Goal: Transaction & Acquisition: Purchase product/service

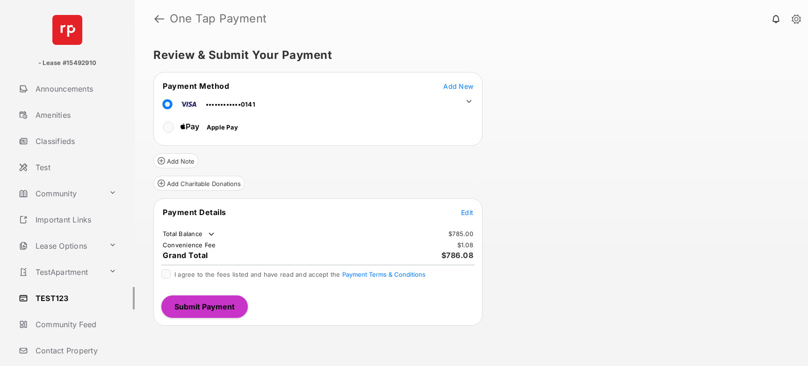
click at [468, 211] on span "Edit" at bounding box center [467, 212] width 12 height 8
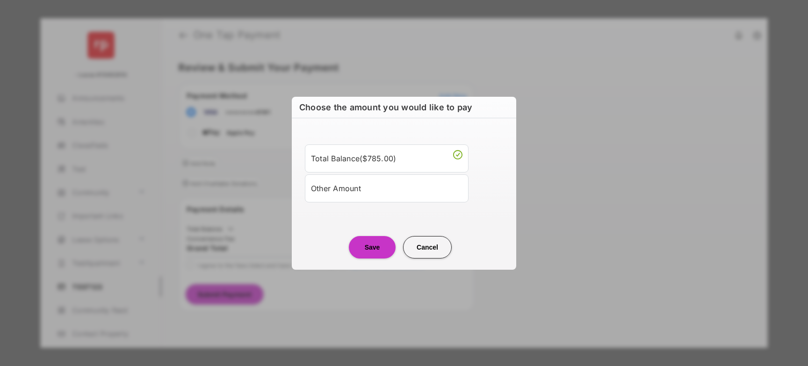
click at [347, 187] on div "Other Amount" at bounding box center [386, 188] width 151 height 16
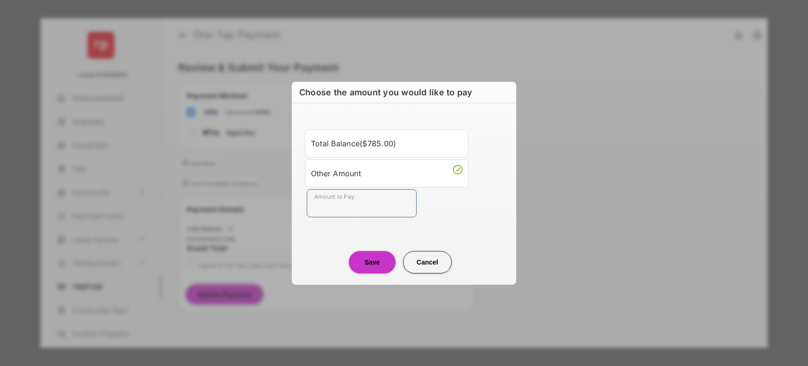
click at [341, 201] on input "Amount to Pay" at bounding box center [362, 203] width 110 height 28
type input "**"
click at [371, 258] on button "Save" at bounding box center [372, 262] width 47 height 22
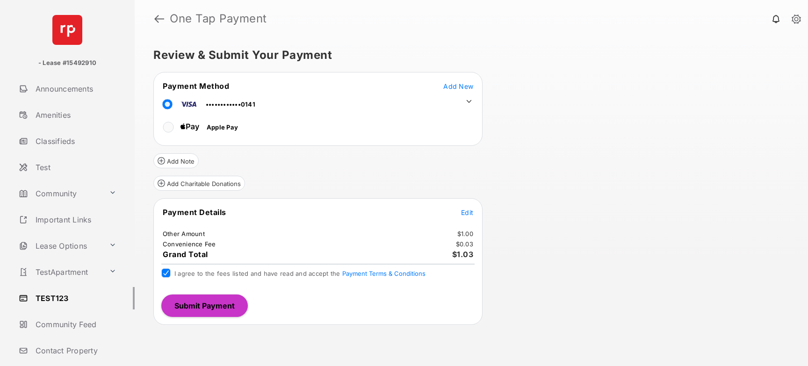
click at [180, 299] on button "Submit Payment" at bounding box center [204, 305] width 86 height 22
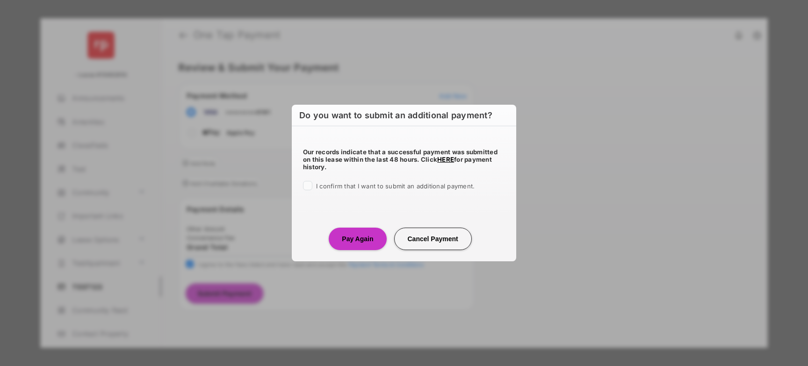
click at [325, 189] on span "I confirm that I want to submit an additional payment." at bounding box center [395, 185] width 158 height 7
click at [347, 233] on button "Pay Again" at bounding box center [357, 239] width 57 height 22
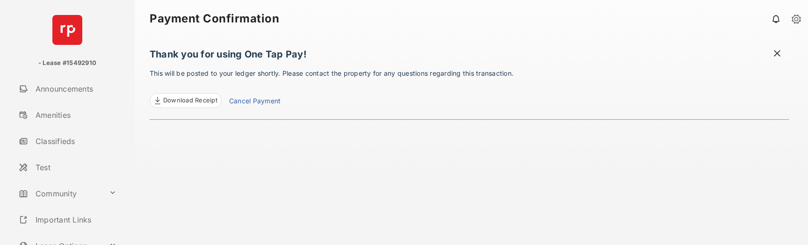
click at [195, 102] on span "Download Receipt" at bounding box center [190, 100] width 54 height 9
click at [776, 58] on span at bounding box center [776, 55] width 9 height 12
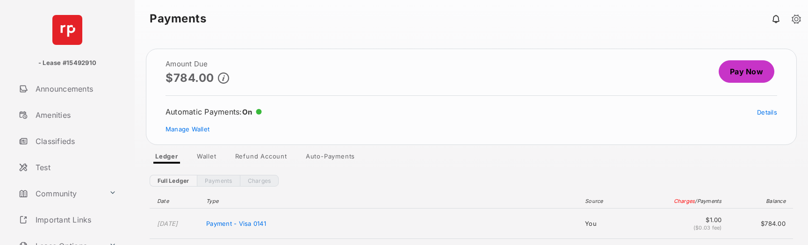
click at [732, 72] on link "Pay Now" at bounding box center [746, 71] width 56 height 22
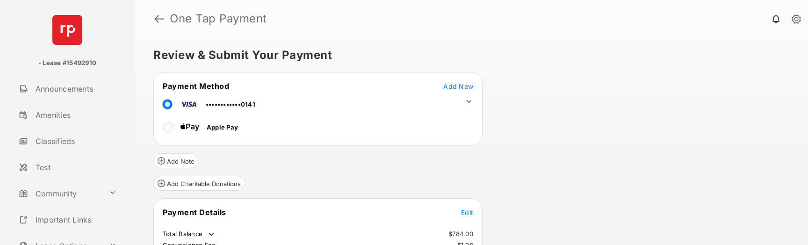
click at [467, 96] on td at bounding box center [466, 99] width 14 height 14
click at [467, 102] on icon at bounding box center [469, 101] width 8 height 8
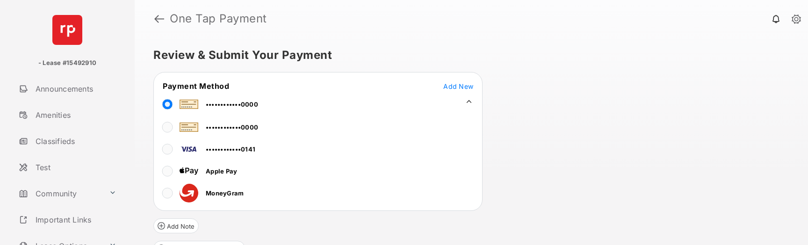
scroll to position [146, 0]
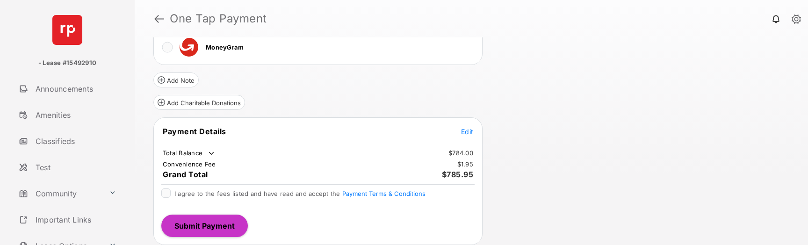
click at [466, 128] on span "Edit" at bounding box center [467, 132] width 12 height 8
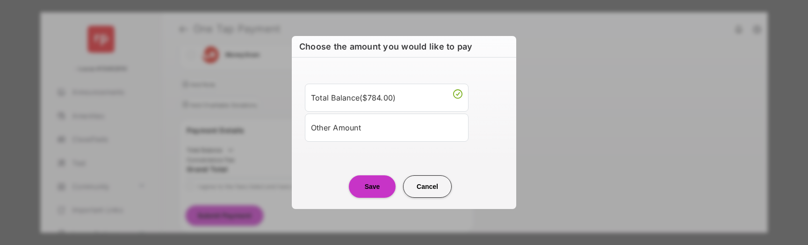
click at [353, 129] on div "Other Amount" at bounding box center [386, 128] width 151 height 16
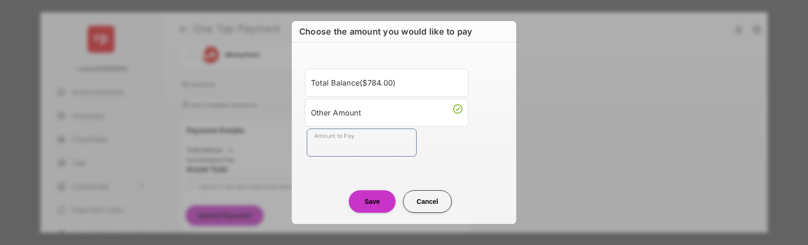
click at [345, 141] on input "Amount to Pay" at bounding box center [362, 143] width 110 height 28
type input "**"
click at [373, 203] on button "Save" at bounding box center [372, 201] width 47 height 22
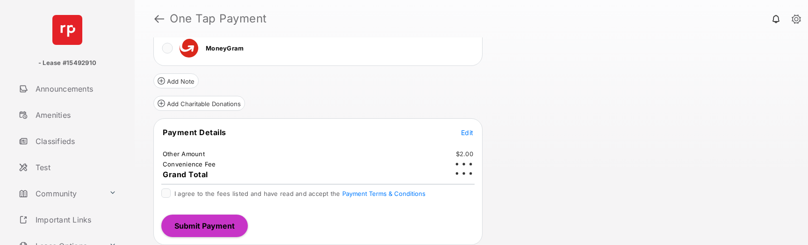
scroll to position [145, 0]
click at [254, 190] on span "I agree to the fees listed and have read and accept the Payment Terms & Conditi…" at bounding box center [299, 193] width 251 height 7
click at [222, 215] on button "Submit Payment" at bounding box center [204, 226] width 86 height 22
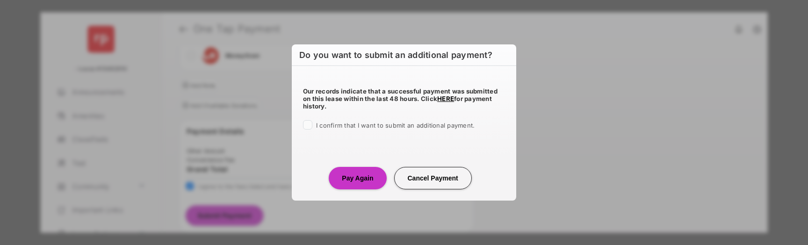
click at [319, 125] on span "I confirm that I want to submit an additional payment." at bounding box center [395, 125] width 158 height 7
click at [376, 179] on button "Pay Again" at bounding box center [357, 178] width 57 height 22
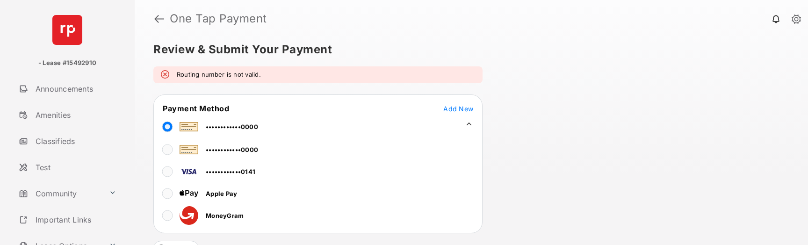
scroll to position [7, 0]
click at [172, 149] on div at bounding box center [167, 149] width 9 height 14
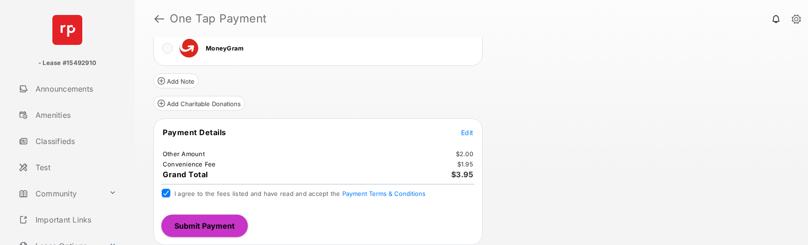
click at [204, 224] on button "Submit Payment" at bounding box center [204, 226] width 86 height 22
